Goal: Information Seeking & Learning: Understand process/instructions

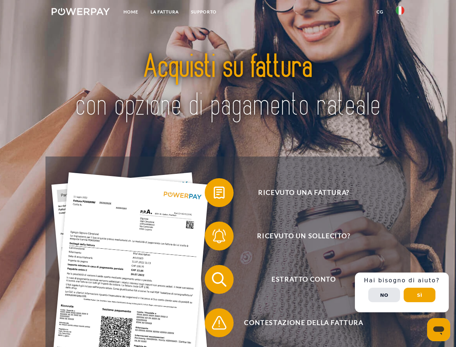
click at [81, 13] on img at bounding box center [81, 11] width 58 height 7
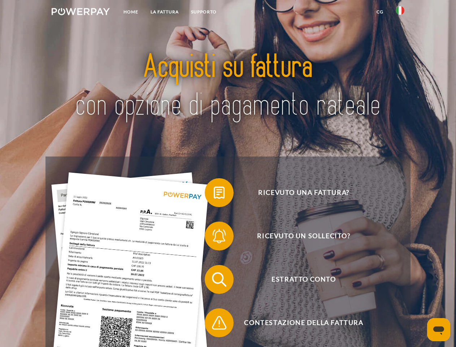
click at [400, 13] on img at bounding box center [400, 10] width 9 height 9
click at [380, 12] on link "CG" at bounding box center [379, 11] width 19 height 13
click at [214, 194] on span at bounding box center [208, 192] width 36 height 36
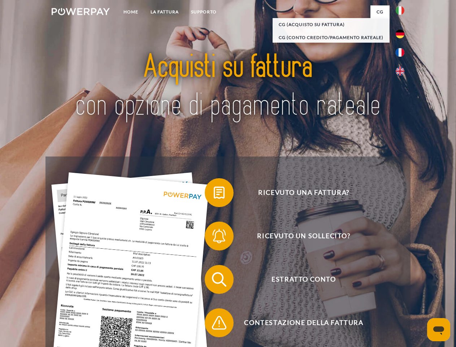
click at [214, 237] on div "Ricevuto una fattura? Ricevuto un sollecito? Estratto conto indietro" at bounding box center [227, 300] width 365 height 289
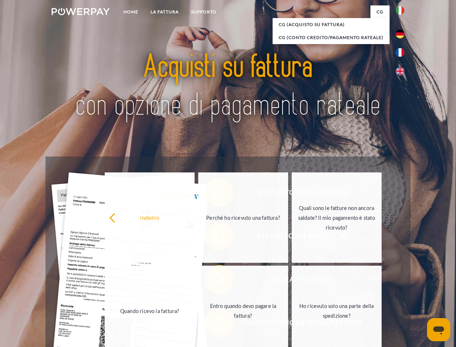
click at [214, 281] on link "Entro quando devo pagare la fattura?" at bounding box center [243, 310] width 90 height 90
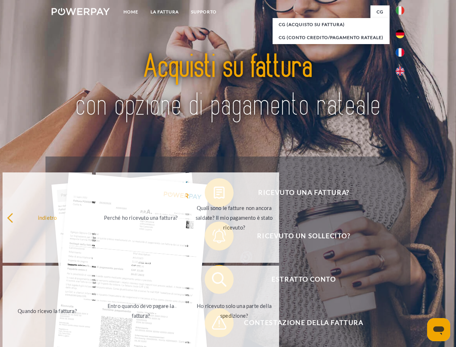
click at [214, 324] on span at bounding box center [208, 322] width 36 height 36
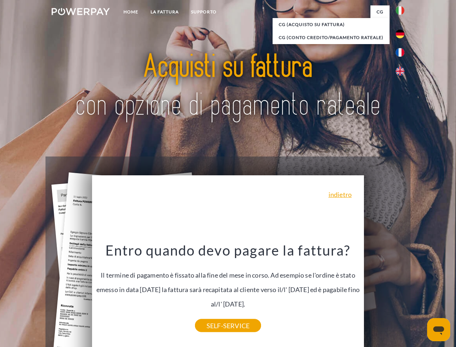
click at [402, 292] on div "Ricevuto una fattura? Ricevuto un sollecito? Estratto conto indietro" at bounding box center [227, 300] width 365 height 289
click at [384, 294] on span "Estratto conto" at bounding box center [303, 279] width 177 height 29
click at [419, 295] on header "Home LA FATTURA [GEOGRAPHIC_DATA]" at bounding box center [228, 249] width 456 height 499
